Goal: Information Seeking & Learning: Learn about a topic

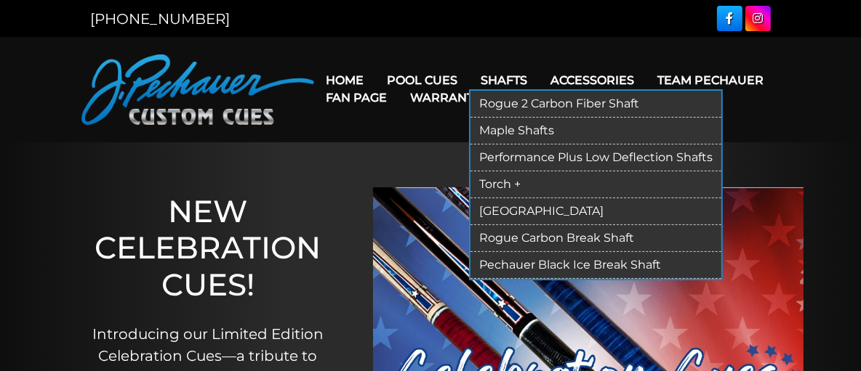
click at [493, 101] on link "Rogue 2 Carbon Fiber Shaft" at bounding box center [595, 104] width 251 height 27
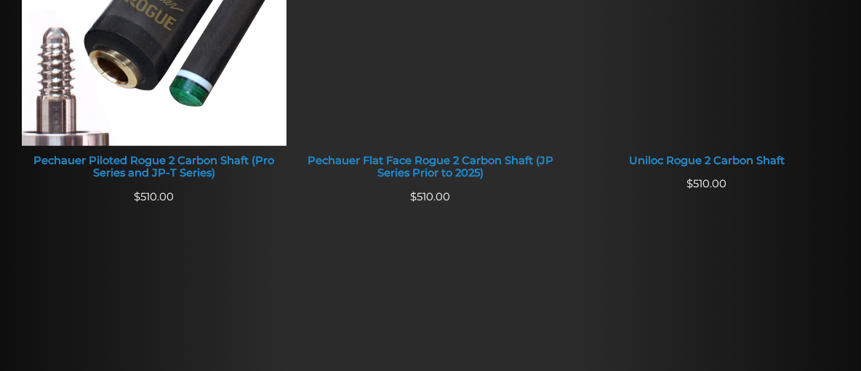
scroll to position [767, 0]
